Goal: Use online tool/utility: Utilize a website feature to perform a specific function

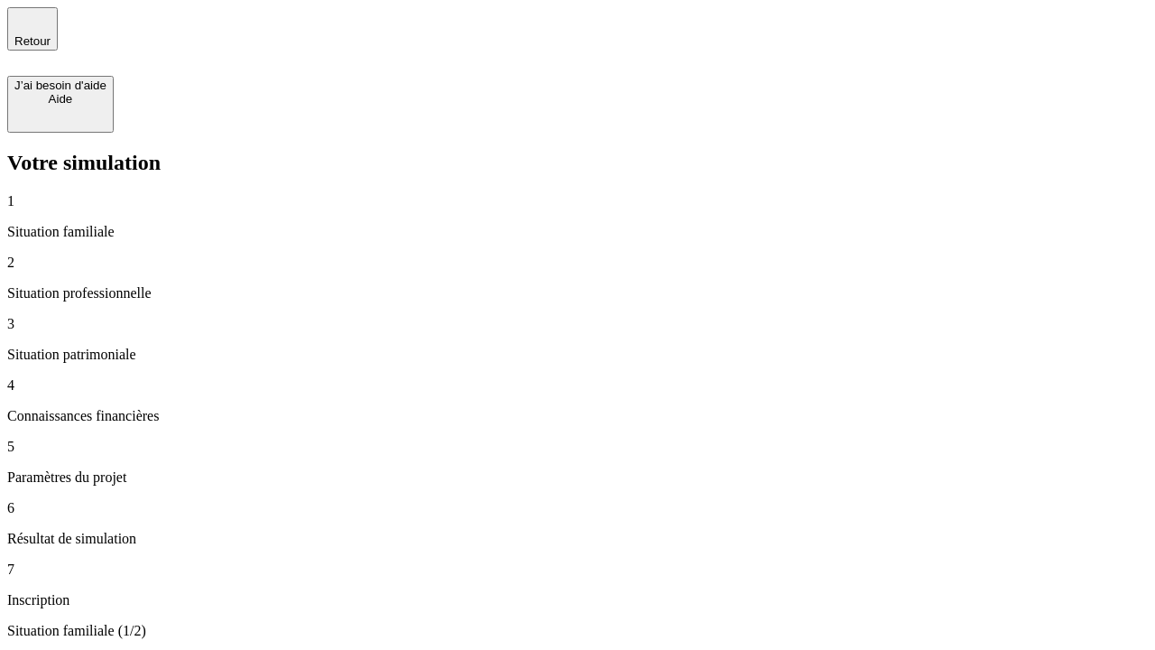
type input "30 000"
type input "40 000"
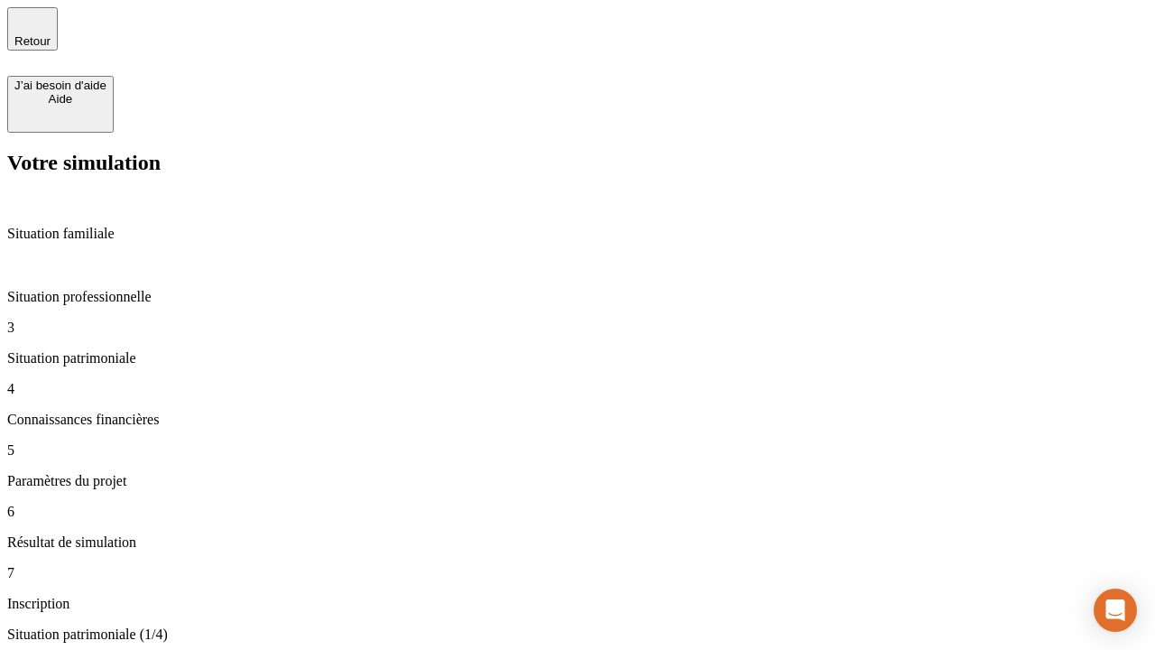
type input "1 100"
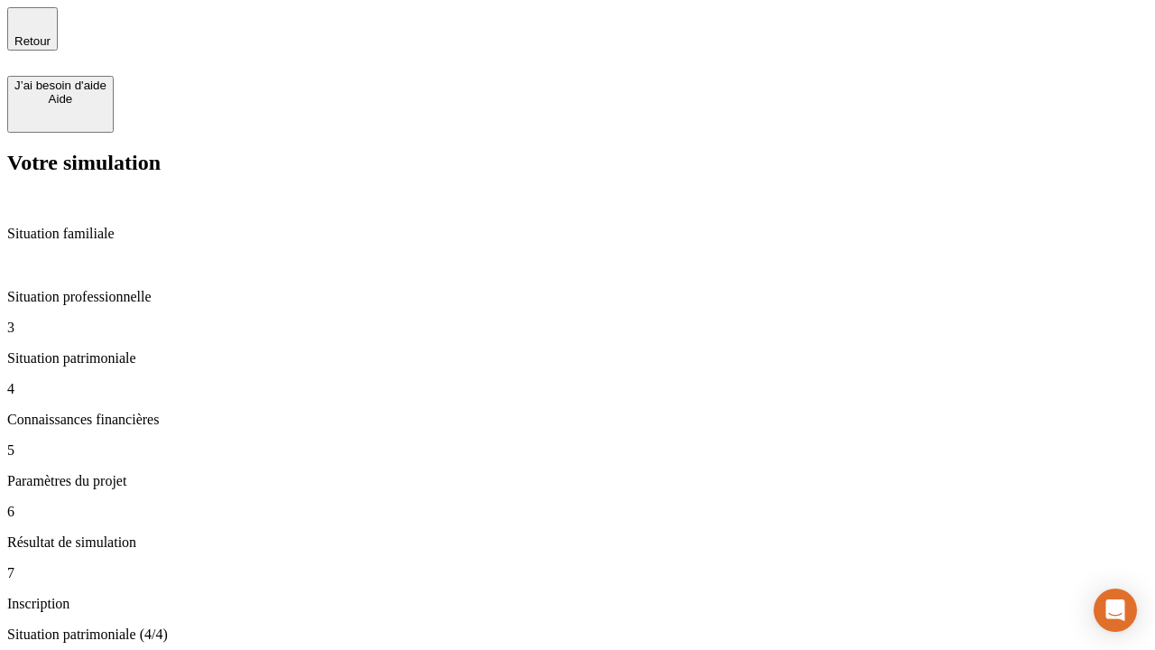
type input "20"
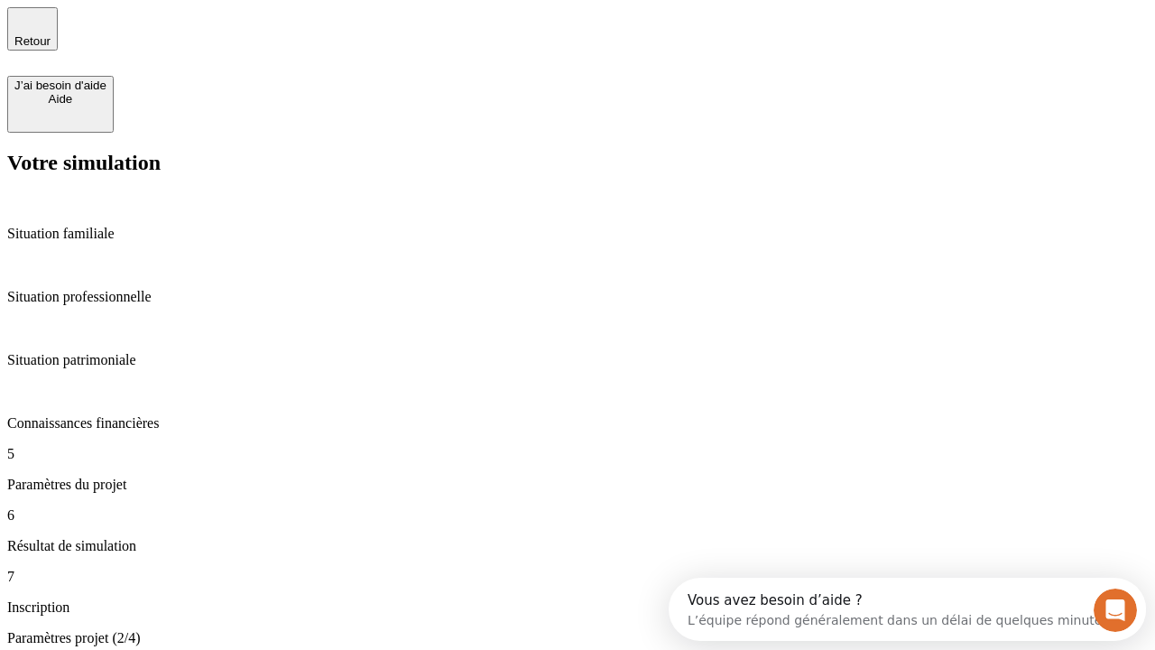
type input "40"
type input "50 000"
type input "640"
